Goal: Task Accomplishment & Management: Manage account settings

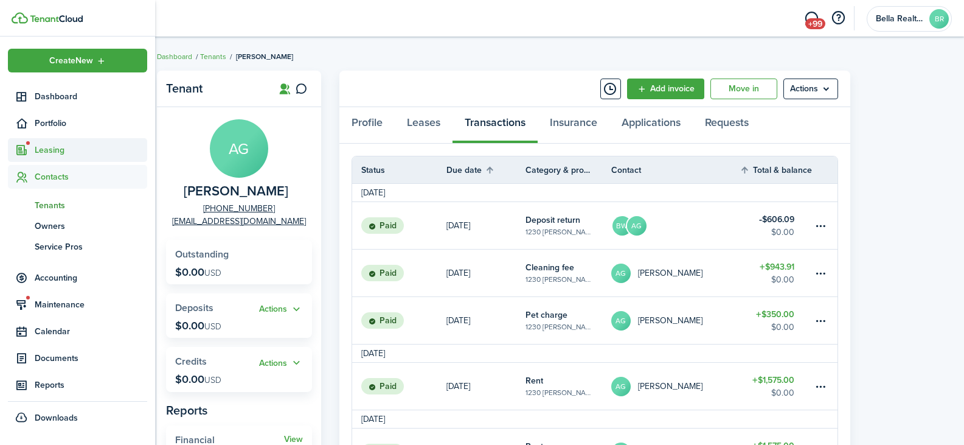
click at [49, 151] on span "Leasing" at bounding box center [91, 150] width 112 height 13
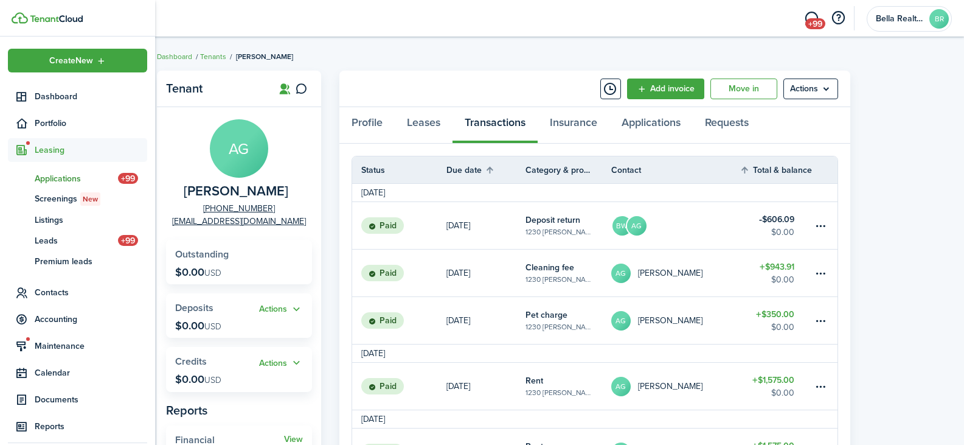
click at [54, 178] on span "Applications" at bounding box center [76, 178] width 83 height 13
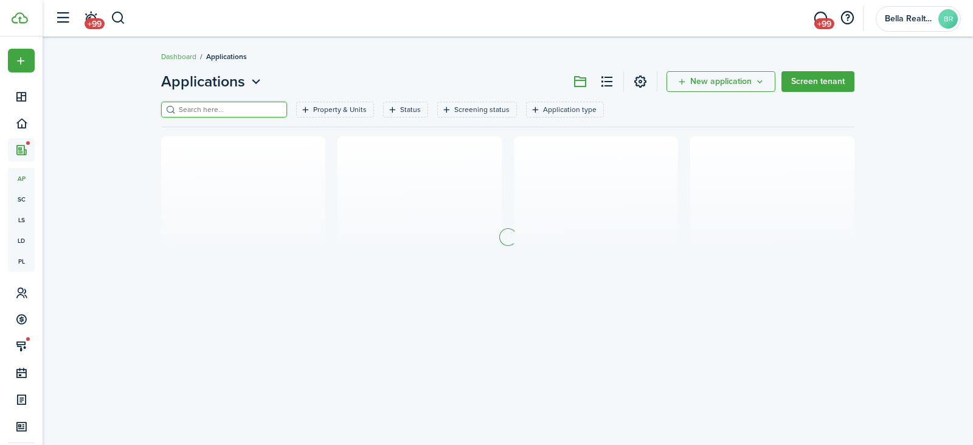
click at [237, 112] on input "search" at bounding box center [229, 110] width 107 height 12
click at [221, 111] on input "chest" at bounding box center [229, 110] width 107 height 12
type input "c"
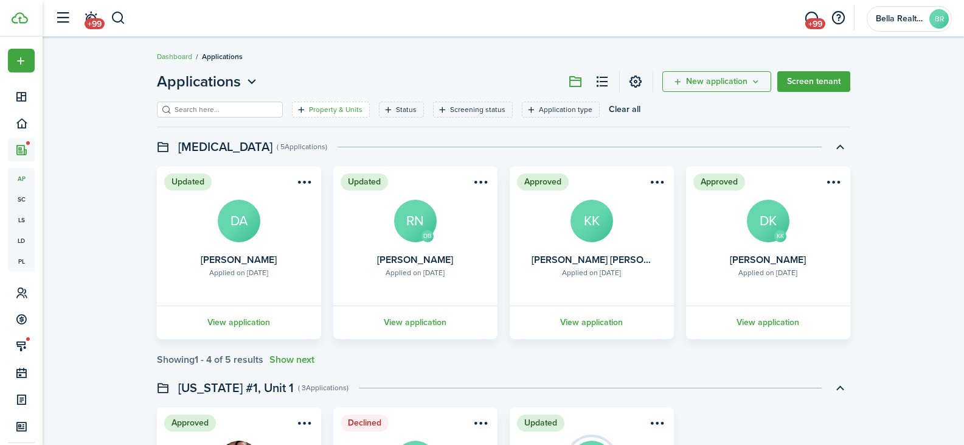
click at [311, 104] on filter-tag-label "Property & Units" at bounding box center [336, 109] width 54 height 11
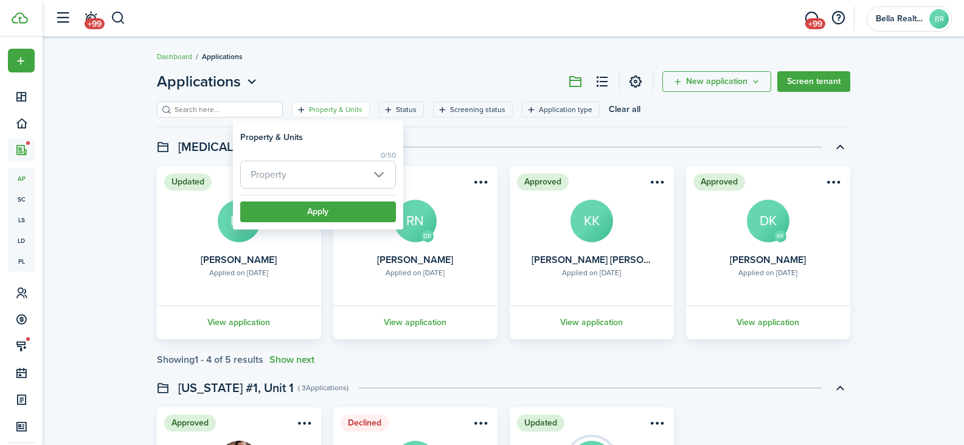
click at [295, 176] on span "Property" at bounding box center [318, 174] width 154 height 27
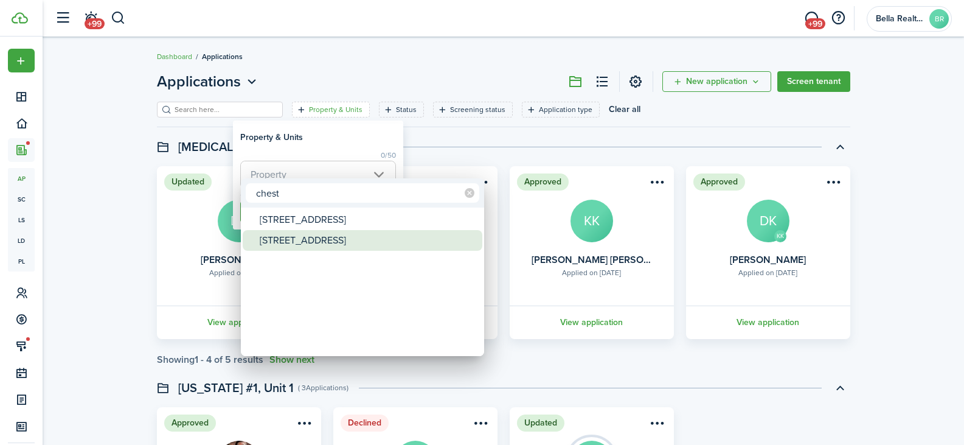
type input "chest"
click at [281, 238] on div "[STREET_ADDRESS]" at bounding box center [367, 240] width 215 height 21
type input "[STREET_ADDRESS]"
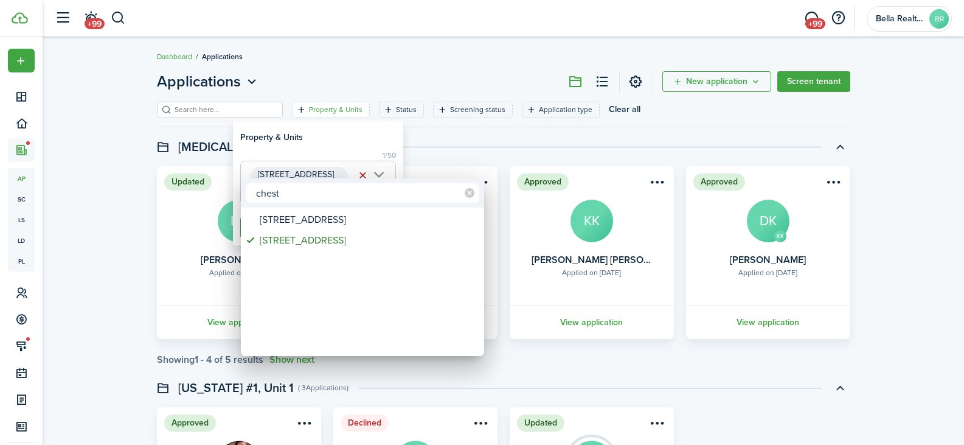
click at [311, 142] on div at bounding box center [482, 222] width 1158 height 639
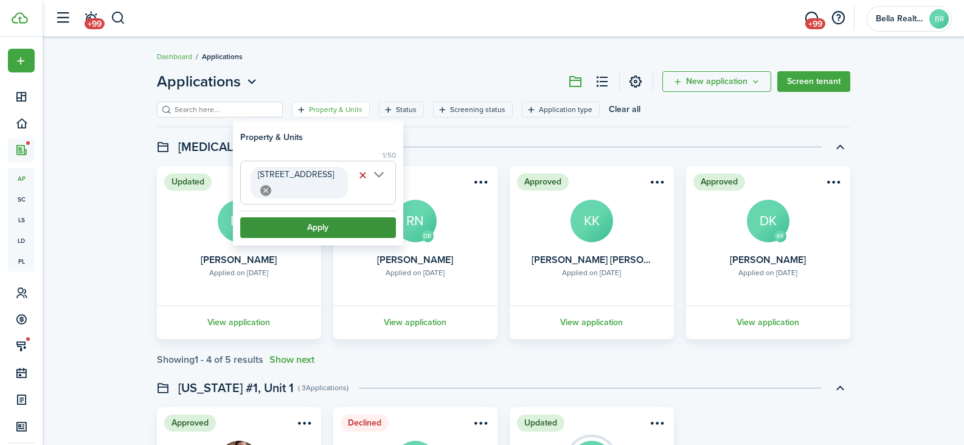
click at [305, 217] on button "Apply" at bounding box center [318, 227] width 156 height 21
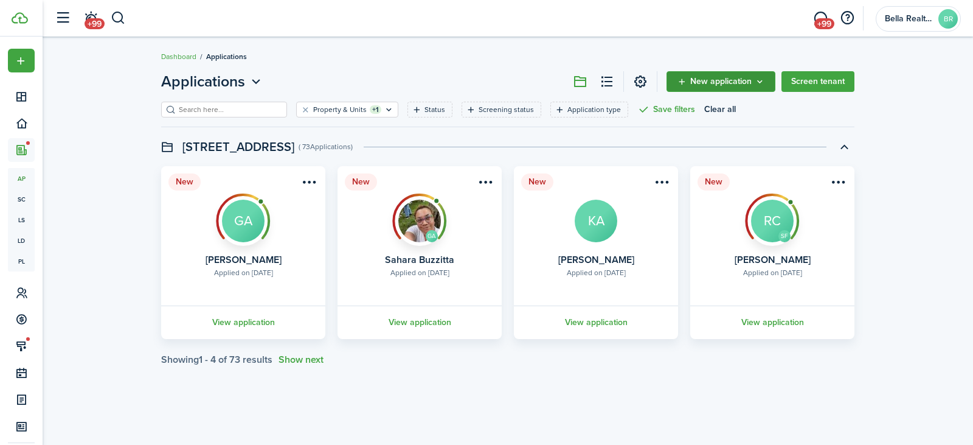
click at [745, 85] on span "New application" at bounding box center [720, 81] width 61 height 9
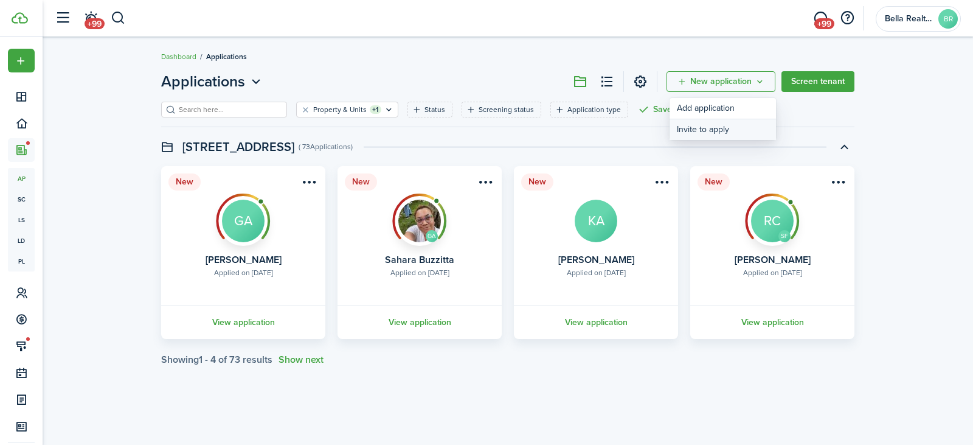
click at [717, 131] on button "Invite to apply" at bounding box center [723, 129] width 106 height 21
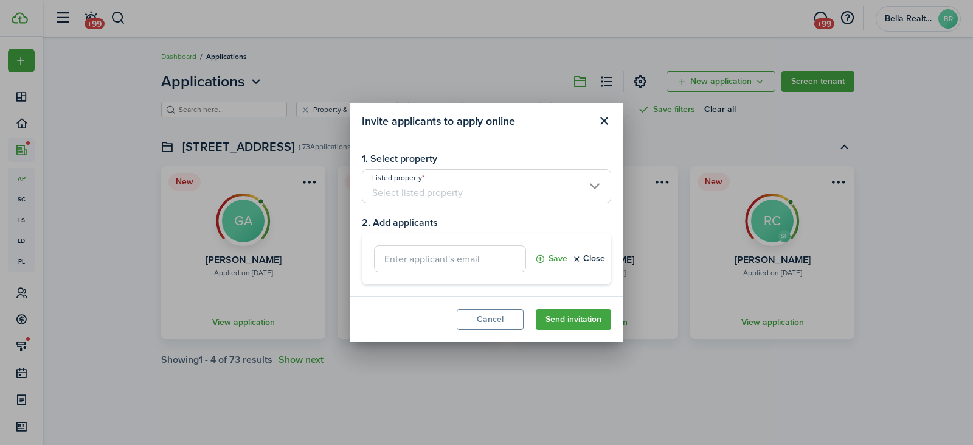
click at [431, 189] on input "Listed property" at bounding box center [486, 186] width 249 height 34
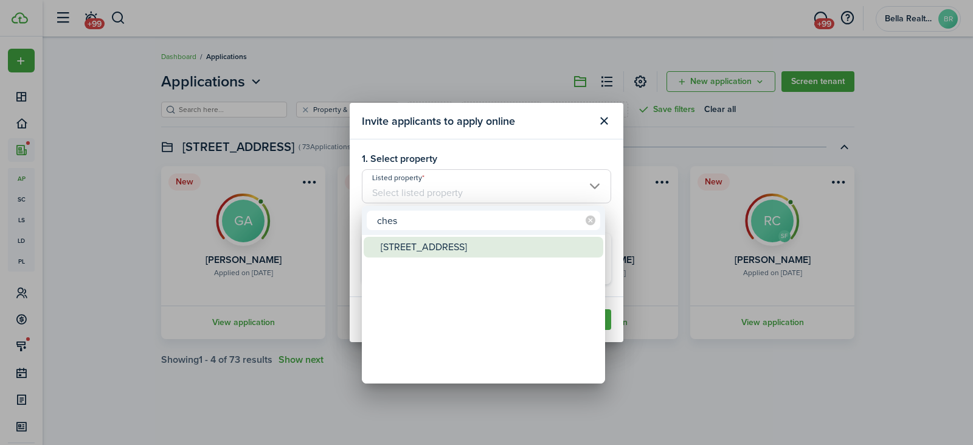
type input "ches"
click at [410, 251] on div "[STREET_ADDRESS]" at bounding box center [488, 247] width 215 height 21
type input "[STREET_ADDRESS]"
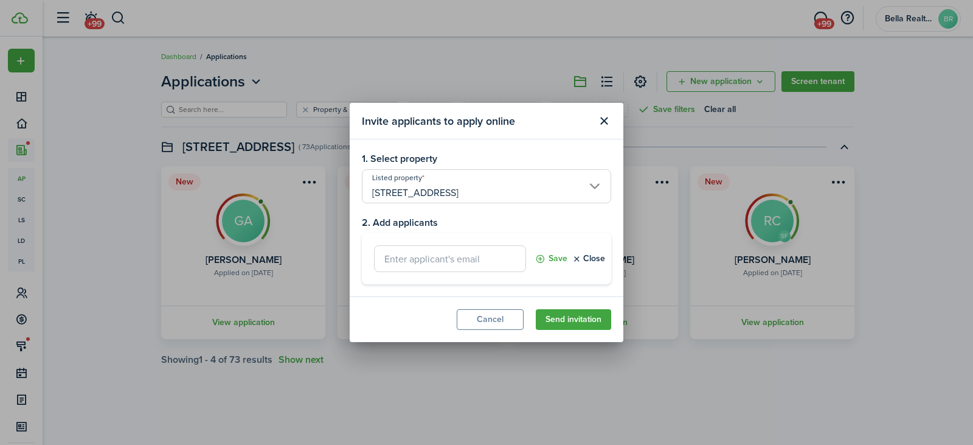
click at [458, 264] on input "text" at bounding box center [450, 258] width 152 height 27
type input "[EMAIL_ADDRESS][DOMAIN_NAME]"
click at [555, 258] on button "Save" at bounding box center [551, 258] width 32 height 27
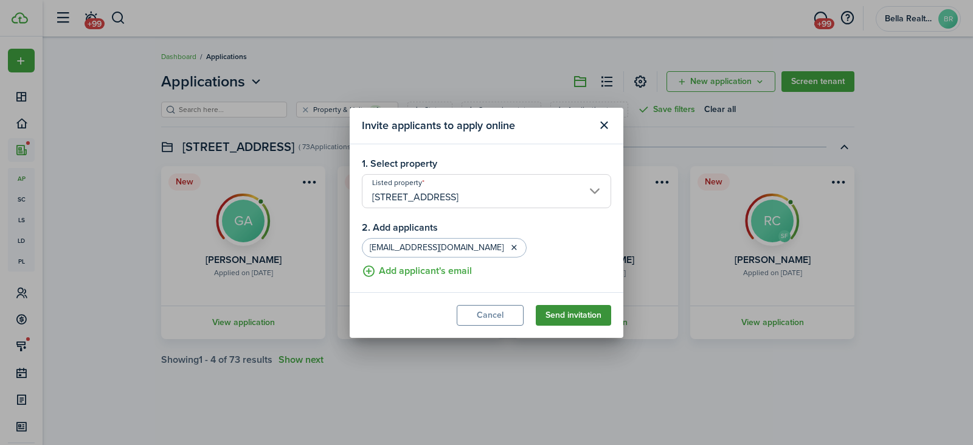
click at [573, 317] on button "Send invitation" at bounding box center [573, 315] width 75 height 21
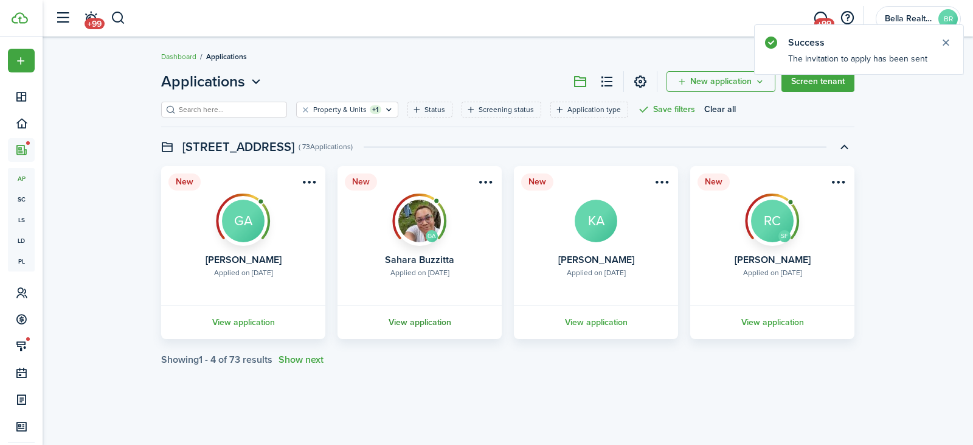
click at [419, 322] on link "View application" at bounding box center [420, 321] width 168 height 33
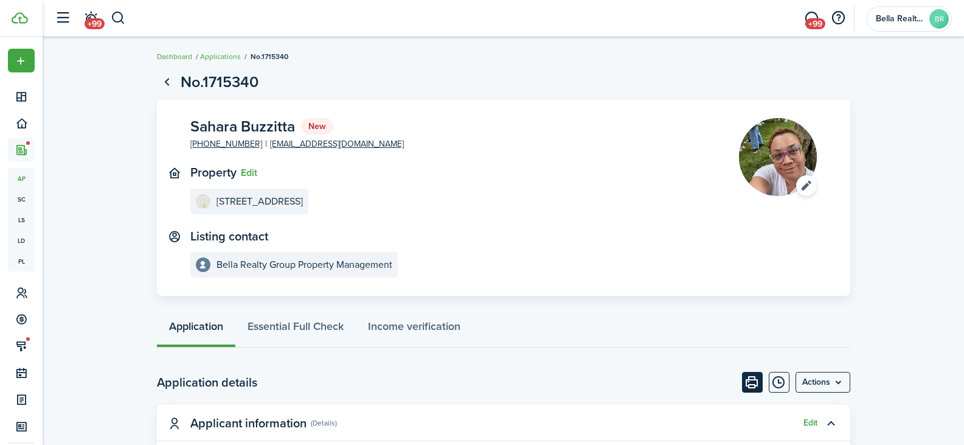
click at [753, 382] on button "Print" at bounding box center [752, 382] width 21 height 21
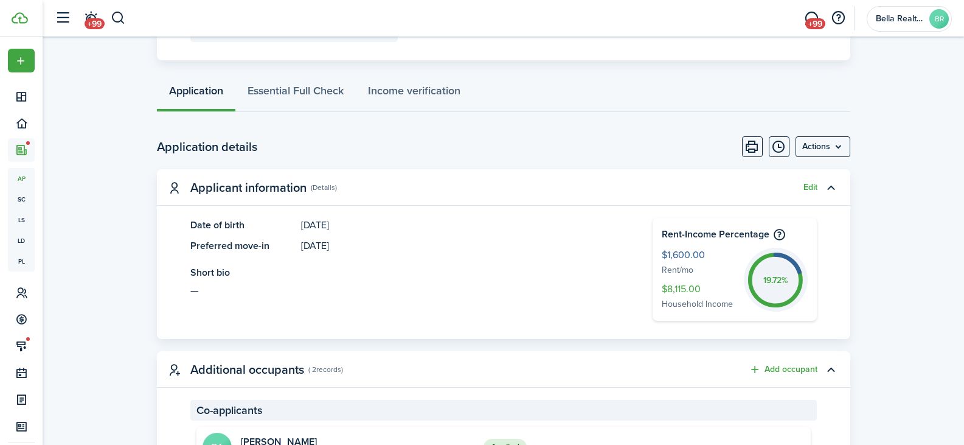
scroll to position [243, 0]
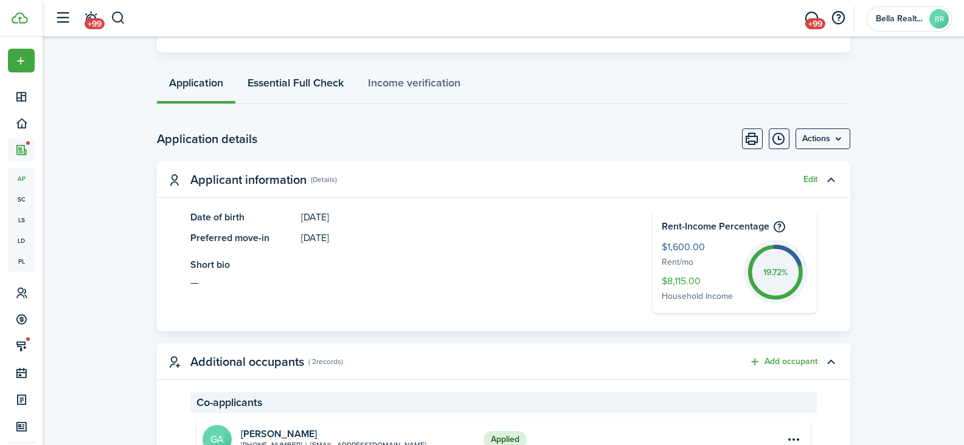
click at [293, 83] on link "Essential Full Check" at bounding box center [295, 85] width 120 height 36
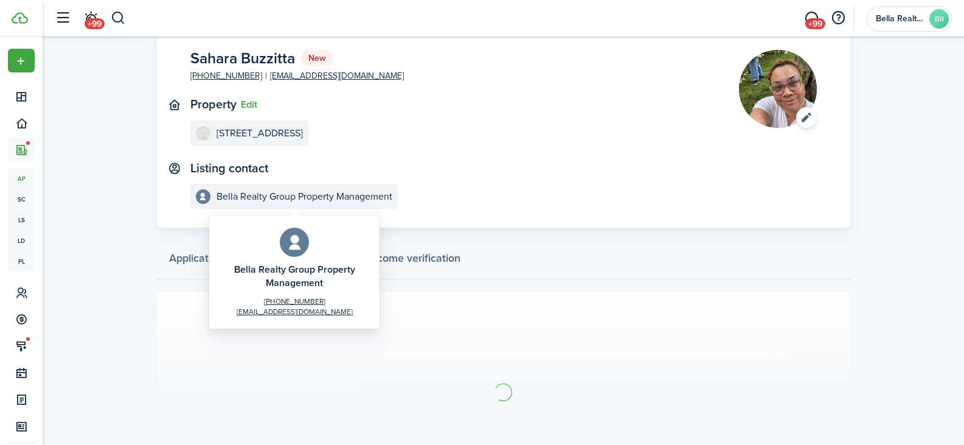
scroll to position [143, 0]
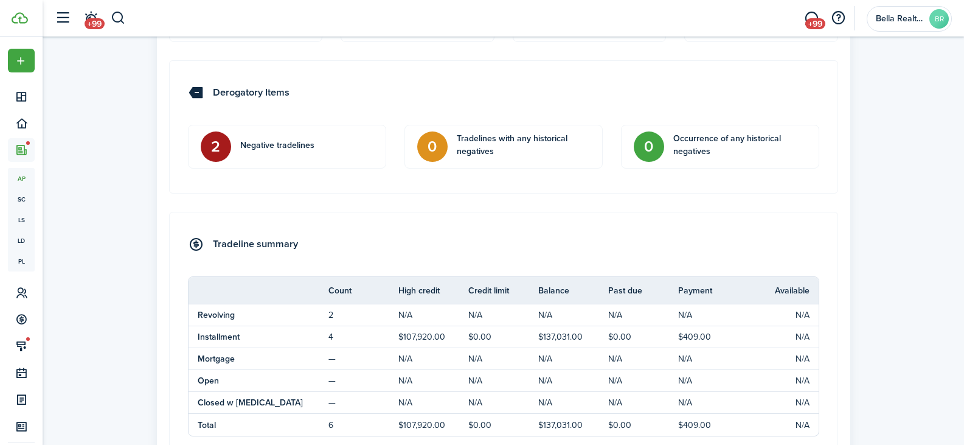
scroll to position [673, 0]
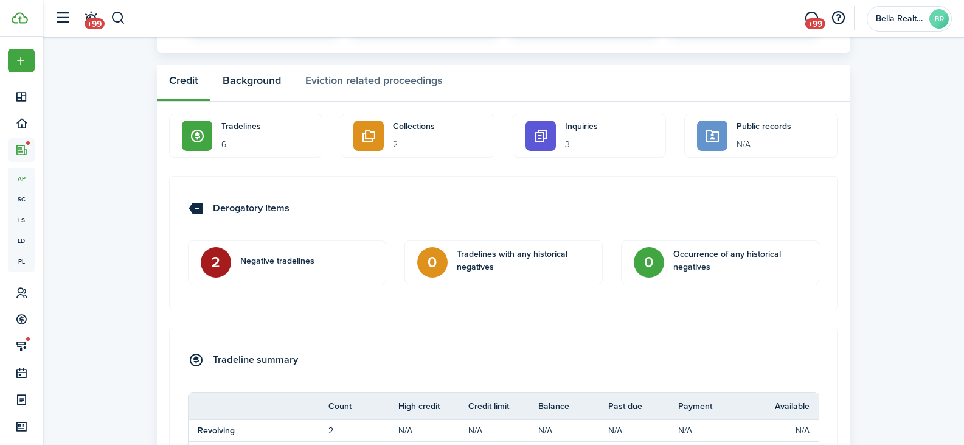
click at [256, 85] on button "Background" at bounding box center [251, 83] width 83 height 36
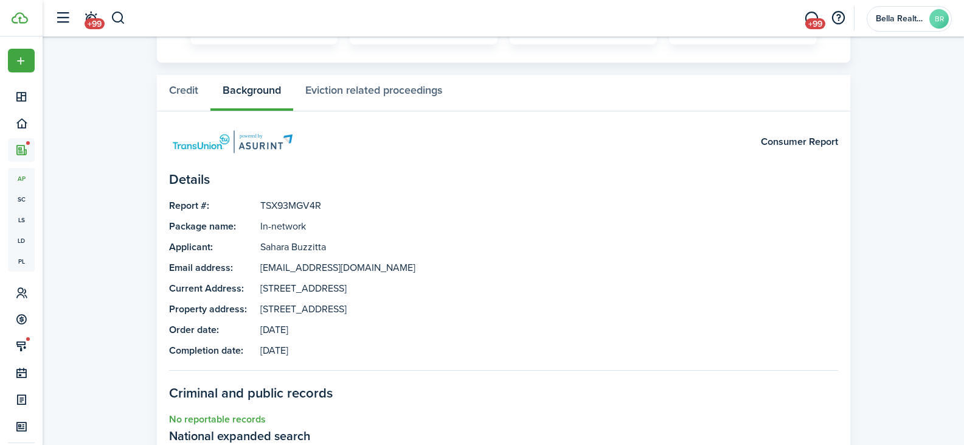
scroll to position [483, 0]
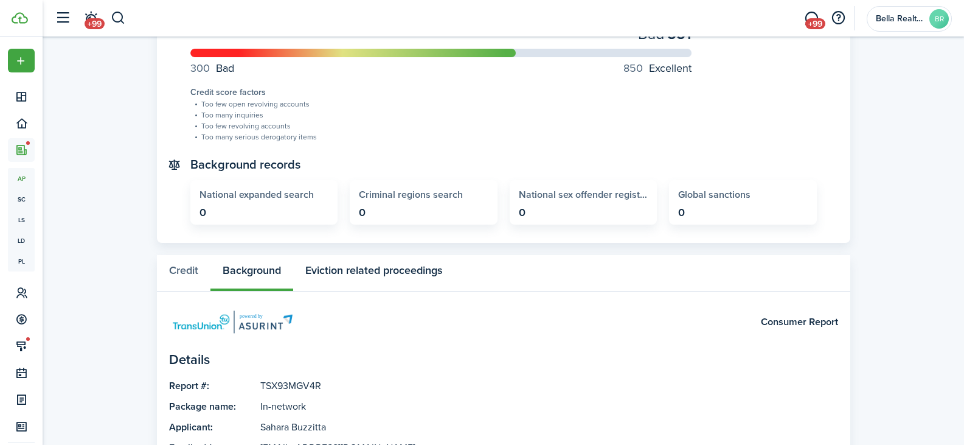
click at [376, 271] on button "Eviction related proceedings" at bounding box center [373, 273] width 161 height 36
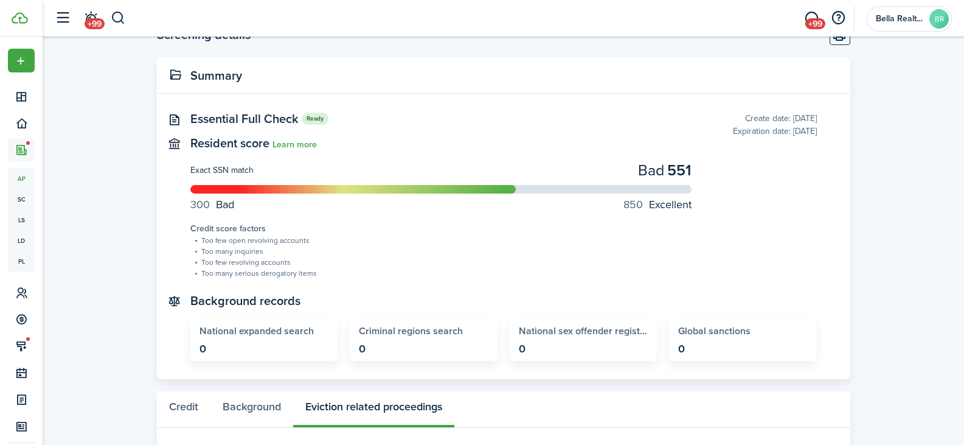
scroll to position [369, 0]
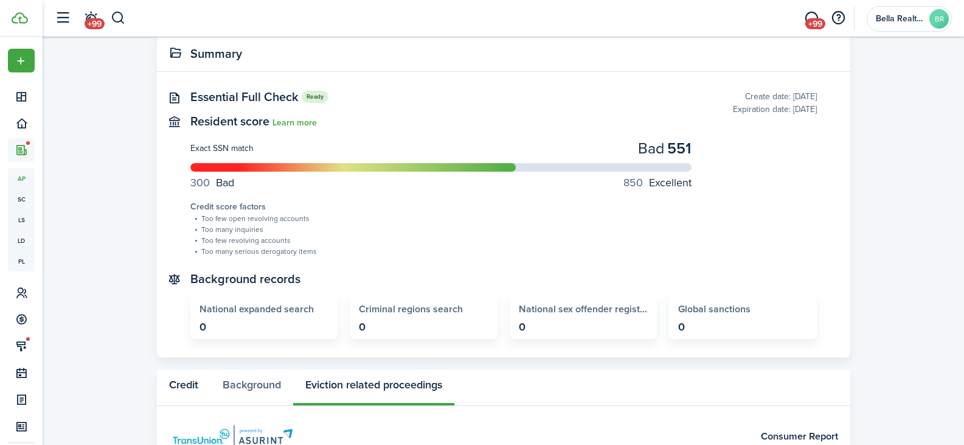
click at [173, 384] on button "Credit" at bounding box center [184, 387] width 54 height 36
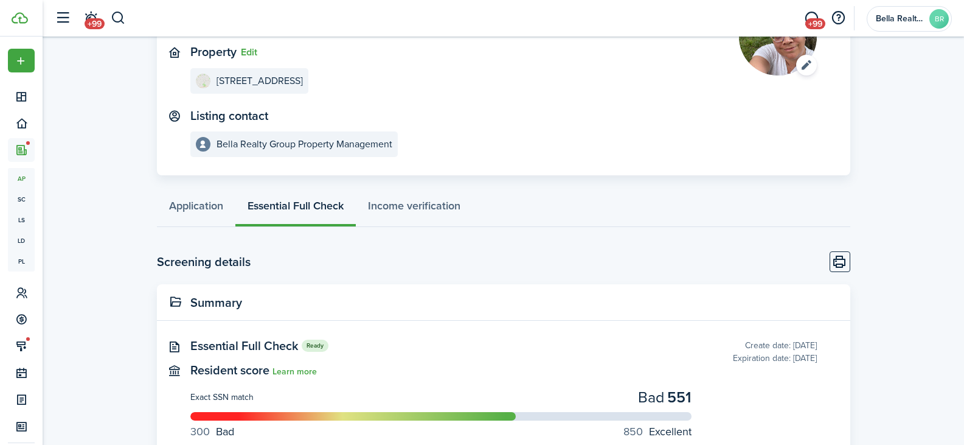
scroll to position [122, 0]
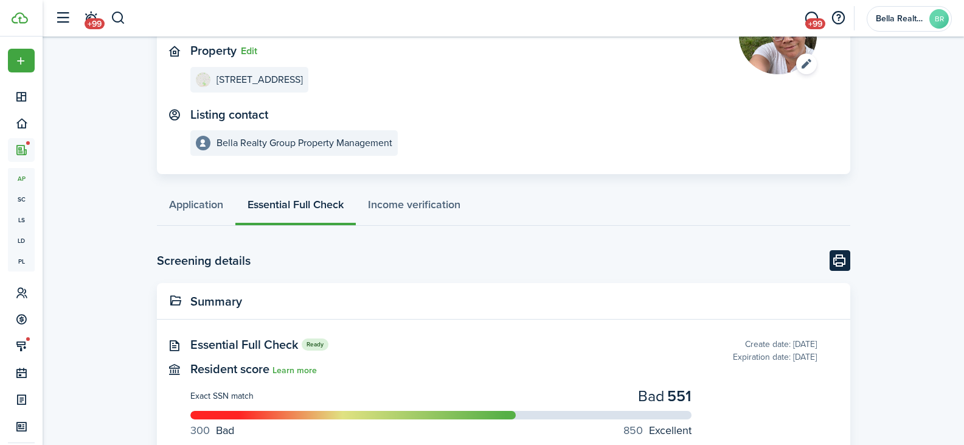
click at [846, 261] on button "Print" at bounding box center [839, 260] width 21 height 21
click at [204, 201] on link "Application" at bounding box center [196, 207] width 78 height 36
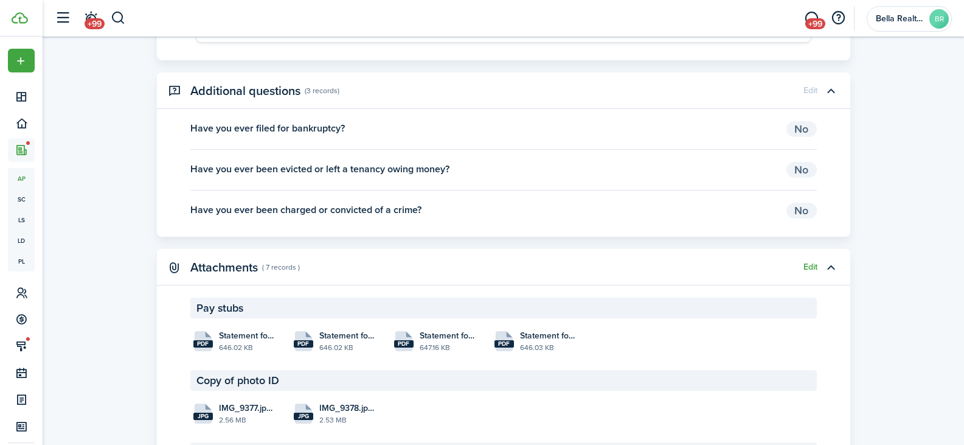
scroll to position [2250, 0]
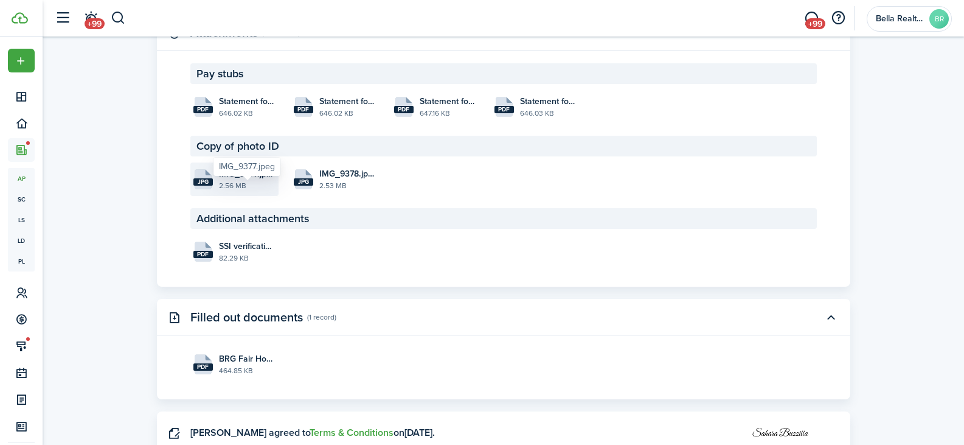
click at [227, 180] on span "IMG_9377.jpeg" at bounding box center [247, 173] width 57 height 13
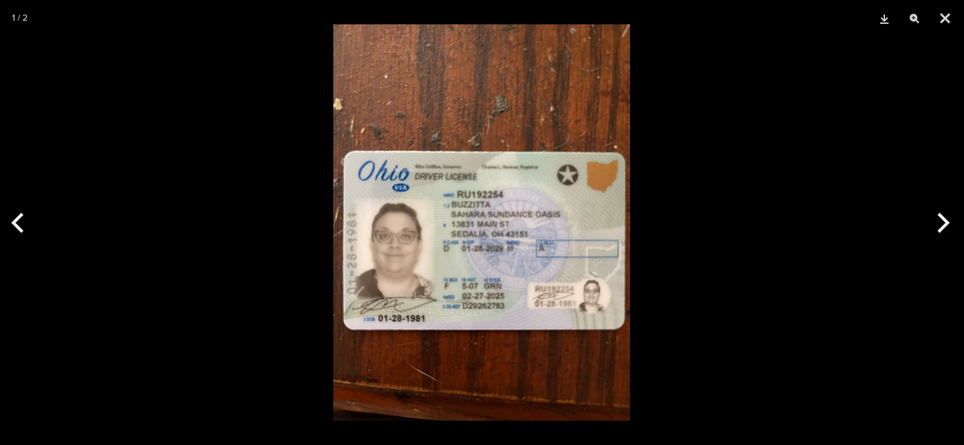
click at [945, 223] on button "Next" at bounding box center [941, 222] width 46 height 61
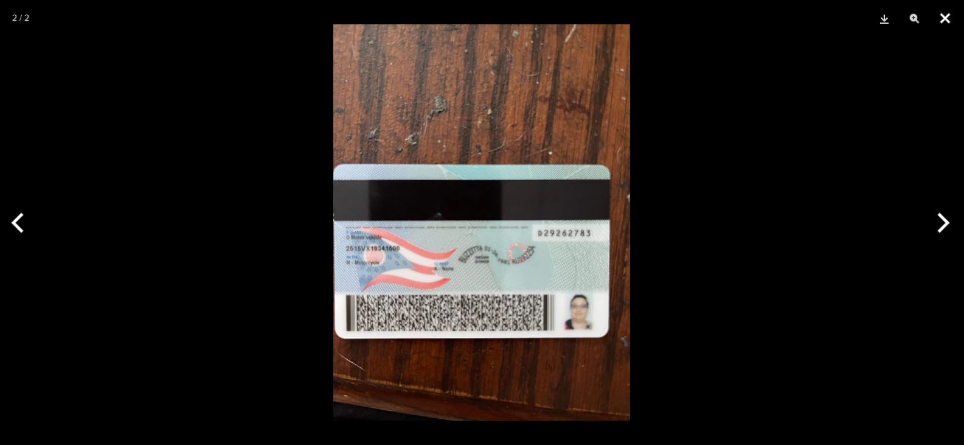
click at [940, 19] on button "Close" at bounding box center [945, 18] width 30 height 36
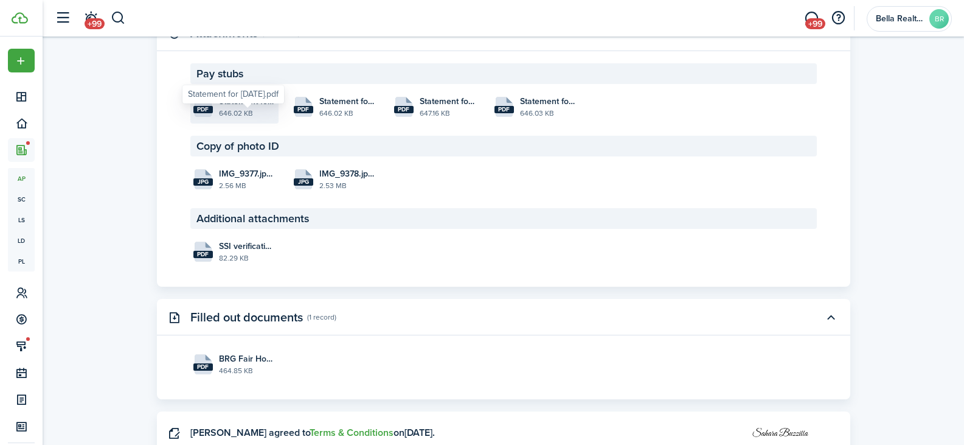
click at [230, 108] on span "Statement for [DATE].pdf" at bounding box center [247, 101] width 57 height 13
click at [340, 119] on file-size "646.02 KB" at bounding box center [347, 113] width 57 height 11
click at [426, 108] on span "Statement for [DATE].pdf" at bounding box center [448, 101] width 57 height 13
click at [508, 113] on file-extension "pdf" at bounding box center [503, 109] width 19 height 7
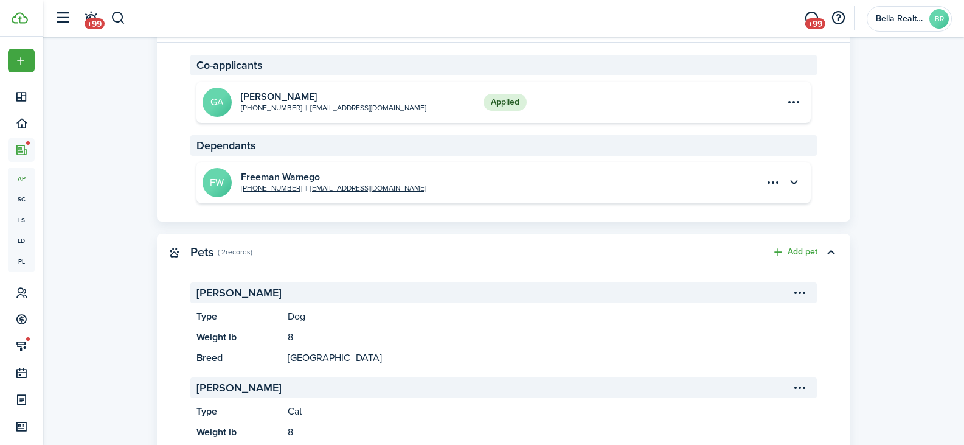
scroll to position [547, 0]
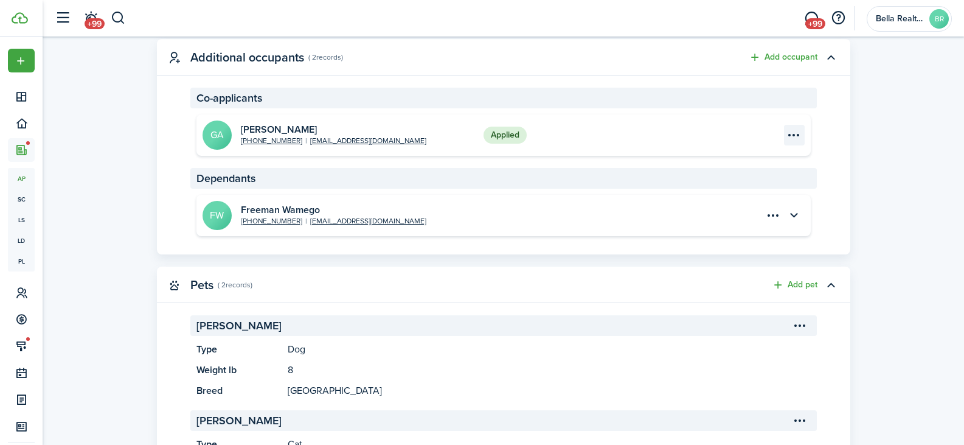
click at [794, 138] on menu-btn-icon "Open menu" at bounding box center [794, 135] width 21 height 21
click at [763, 178] on link "View" at bounding box center [751, 183] width 106 height 21
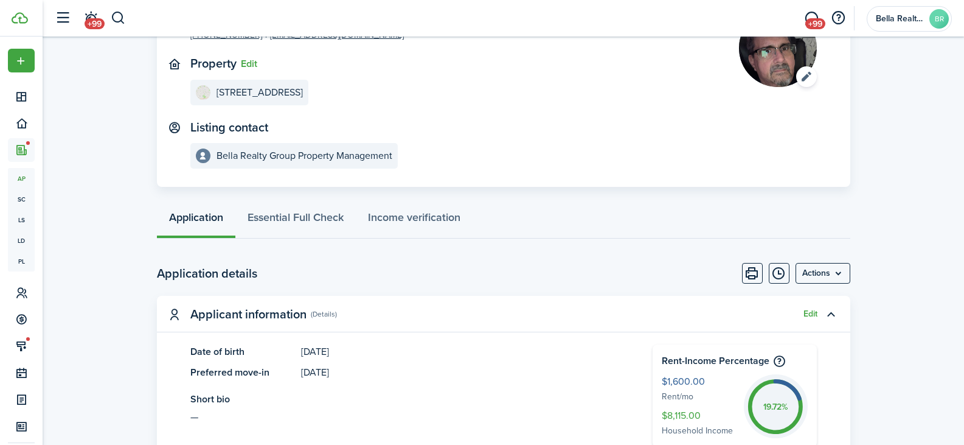
scroll to position [122, 0]
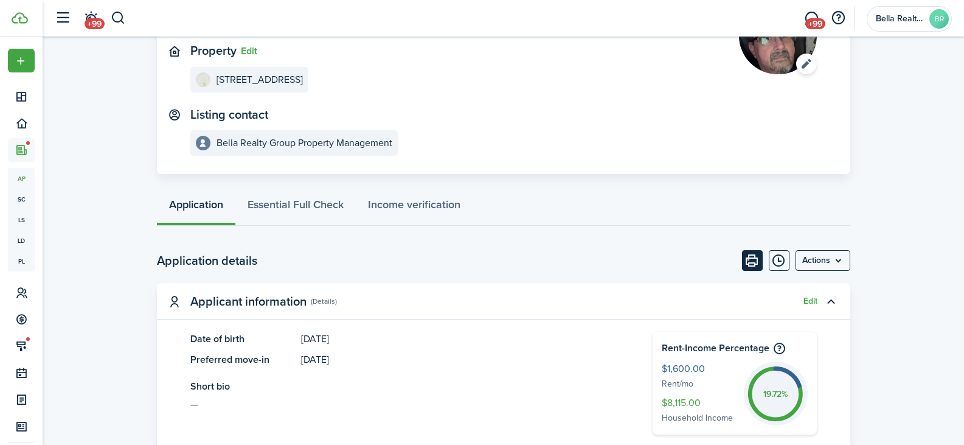
click at [745, 263] on button "Print" at bounding box center [752, 260] width 21 height 21
click at [290, 204] on link "Essential Full Check" at bounding box center [295, 207] width 120 height 36
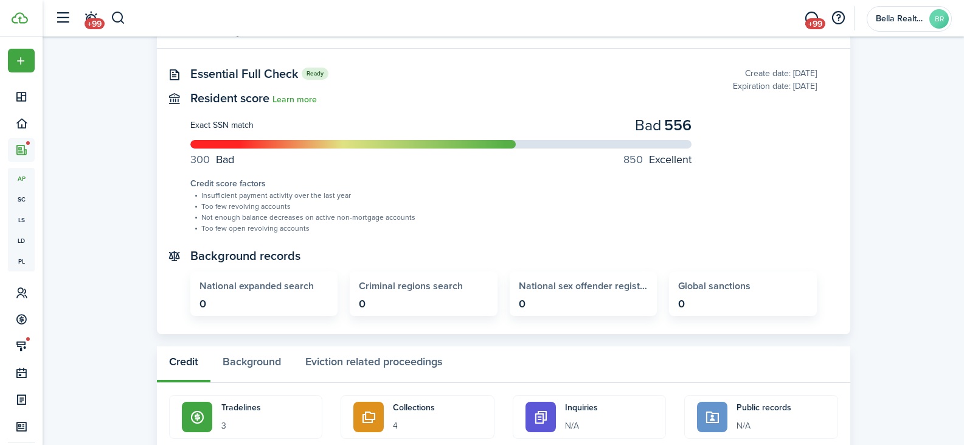
scroll to position [182, 0]
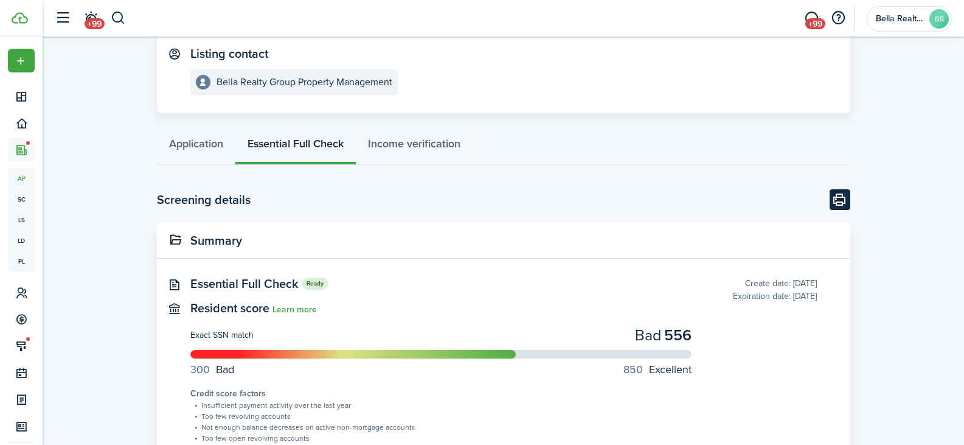
click at [834, 202] on button "Print" at bounding box center [839, 199] width 21 height 21
click at [200, 147] on link "Application" at bounding box center [196, 146] width 78 height 36
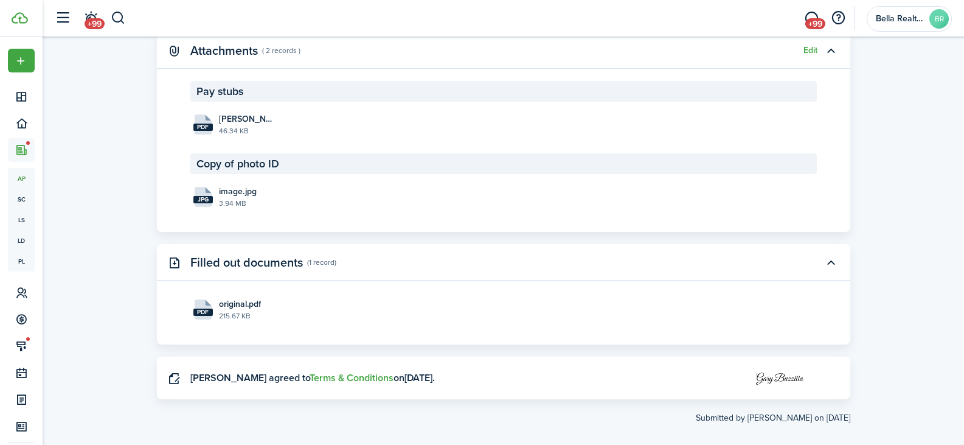
scroll to position [1737, 0]
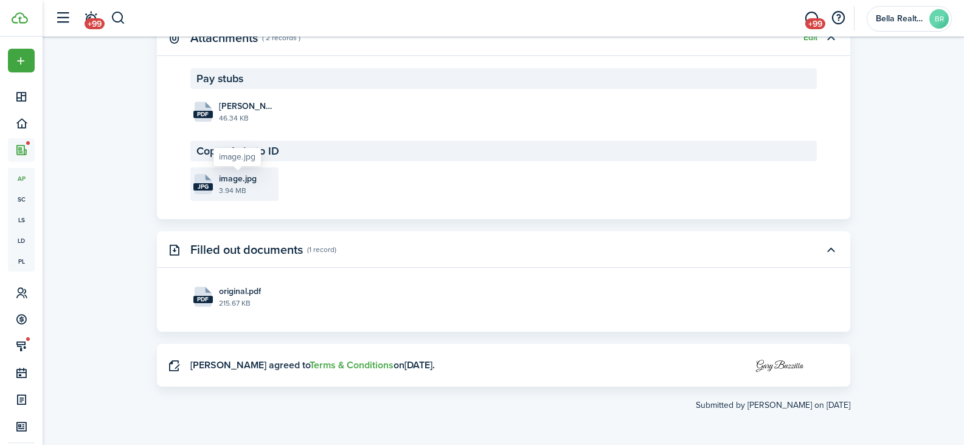
click at [234, 183] on span "image.jpg" at bounding box center [238, 178] width 38 height 13
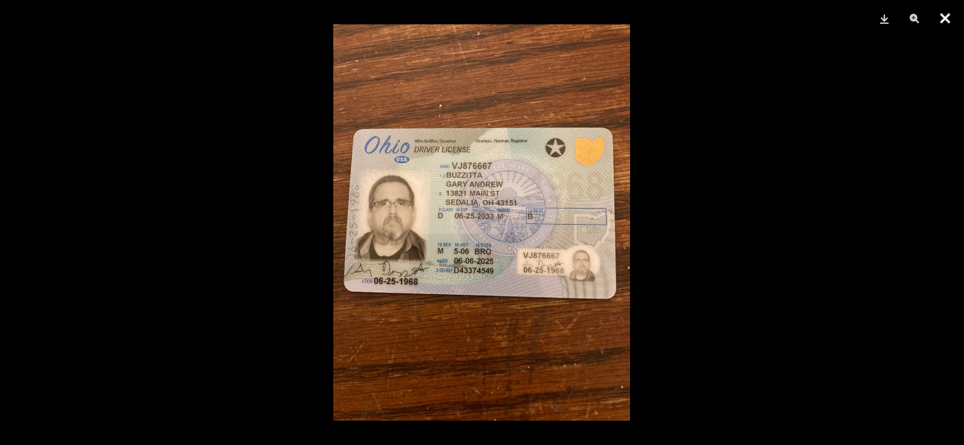
click at [943, 18] on button "Close" at bounding box center [945, 18] width 30 height 36
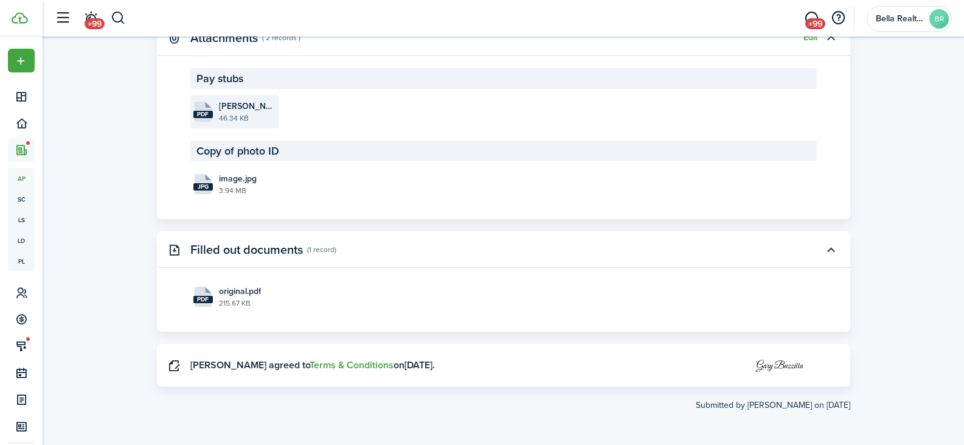
click at [216, 102] on file "pdf [PERSON_NAME].pdf 46.34 KB" at bounding box center [234, 111] width 88 height 33
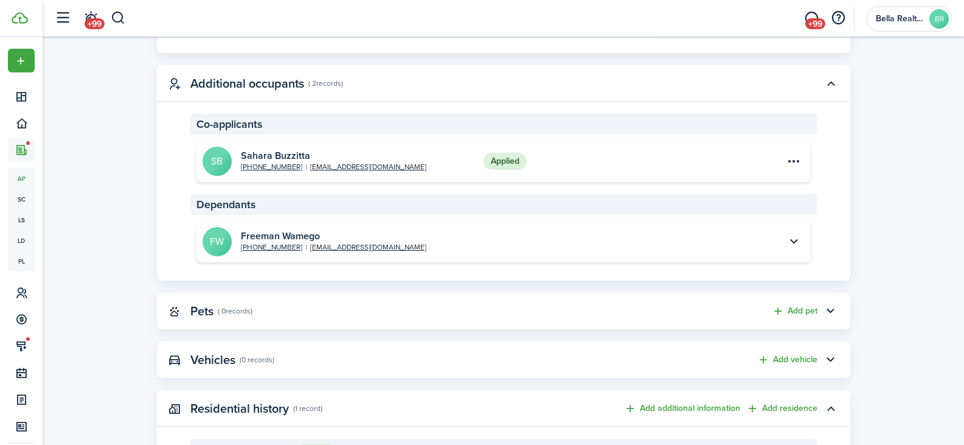
scroll to position [521, 0]
click at [796, 160] on menu-btn-icon "Open menu" at bounding box center [794, 161] width 21 height 21
click at [707, 195] on link "View" at bounding box center [751, 188] width 106 height 21
